Goal: Navigation & Orientation: Understand site structure

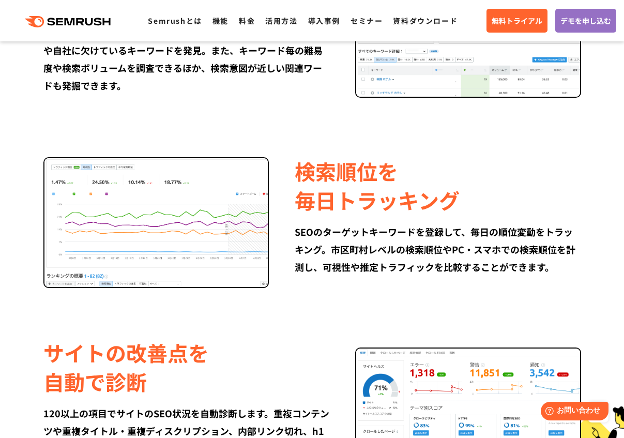
scroll to position [807, 0]
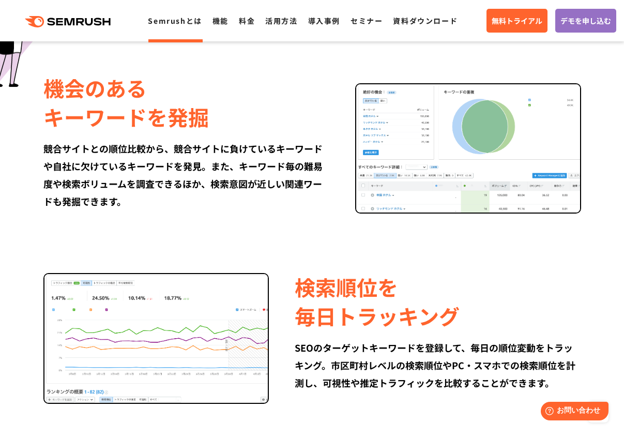
click at [172, 18] on link "Semrushとは" at bounding box center [175, 21] width 54 height 10
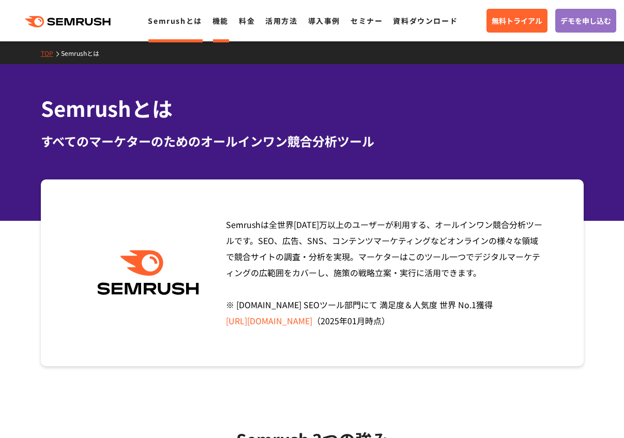
click at [218, 20] on link "機能" at bounding box center [220, 21] width 16 height 10
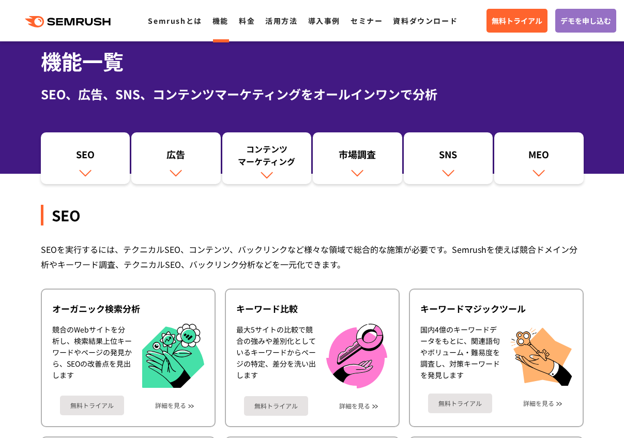
scroll to position [120, 0]
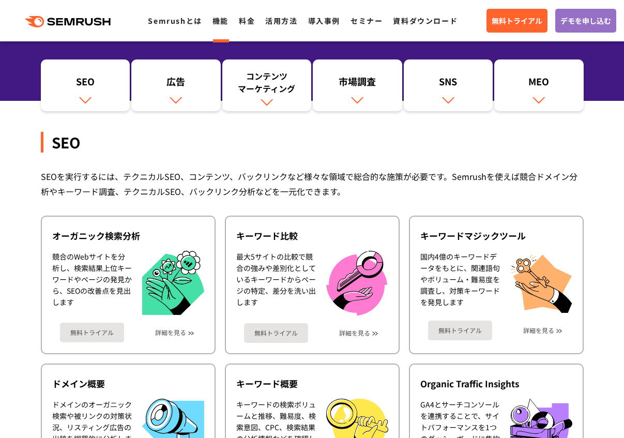
click at [176, 28] on div ".cls {fill: #FF642D;} .cls {fill: #FF642D;} Semrushとは 機能 料金 活用方法 導入事例 セミナー 資料ダウ…" at bounding box center [312, 20] width 624 height 31
click at [178, 21] on link "Semrushとは" at bounding box center [175, 21] width 54 height 10
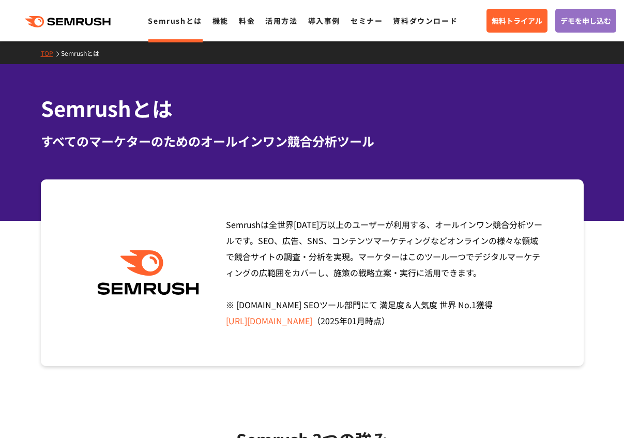
click at [55, 26] on icon ".cls {fill: #FF642D;}" at bounding box center [68, 21] width 117 height 11
